Goal: Book appointment/travel/reservation

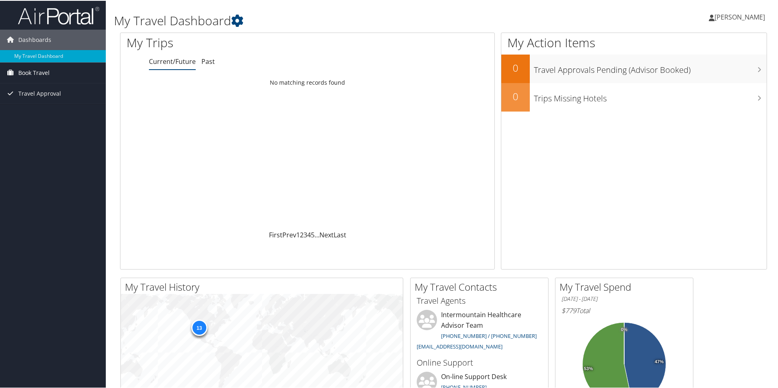
click at [37, 71] on span "Book Travel" at bounding box center [33, 72] width 31 height 20
click at [31, 99] on link "Book/Manage Online Trips" at bounding box center [53, 100] width 106 height 12
